Goal: Transaction & Acquisition: Purchase product/service

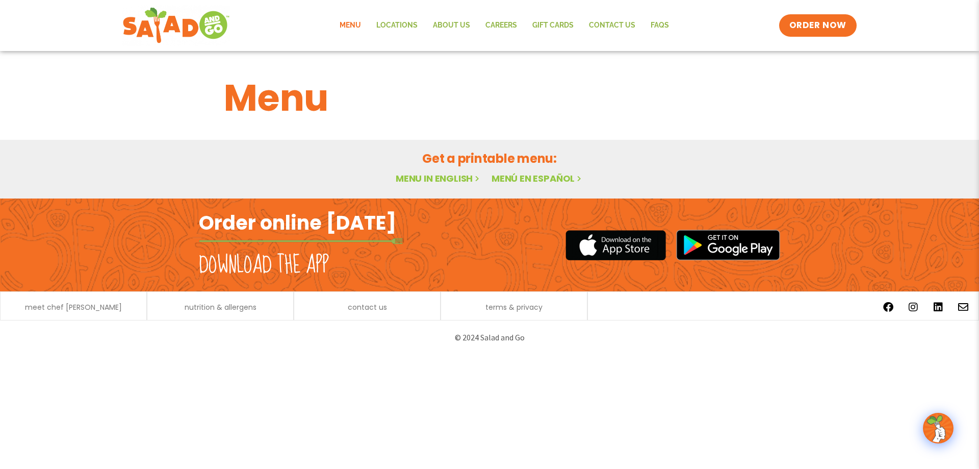
click at [362, 28] on link "Menu" at bounding box center [350, 25] width 37 height 23
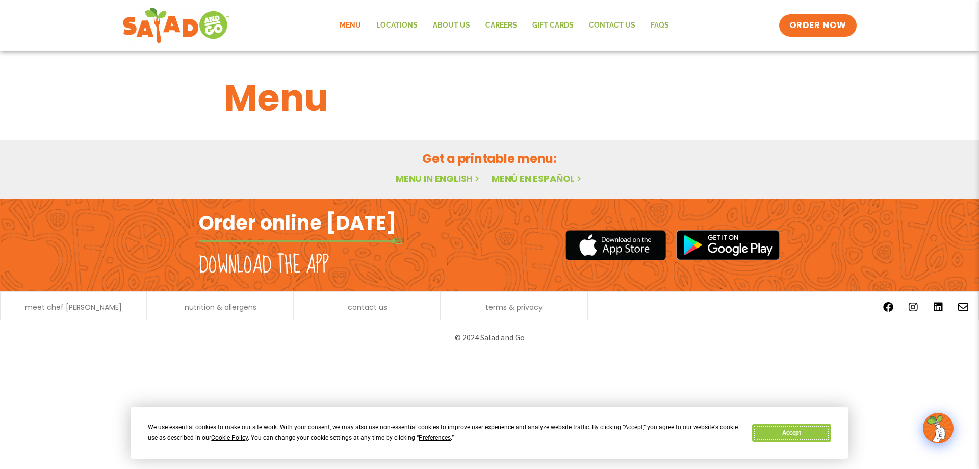
click at [792, 436] on button "Accept" at bounding box center [791, 433] width 79 height 18
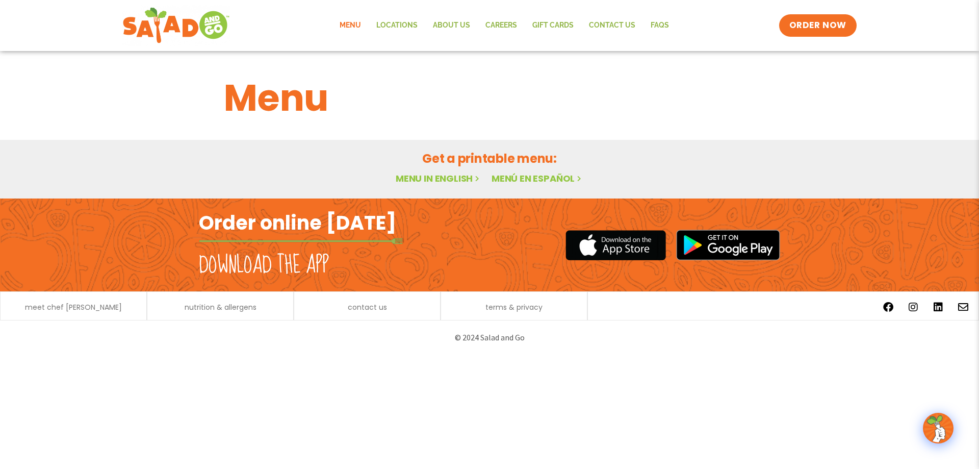
click at [350, 29] on link "Menu" at bounding box center [350, 25] width 37 height 23
drag, startPoint x: 844, startPoint y: 27, endPoint x: 835, endPoint y: 29, distance: 9.0
click at [843, 27] on span "ORDER NOW" at bounding box center [817, 25] width 63 height 13
